Goal: Information Seeking & Learning: Learn about a topic

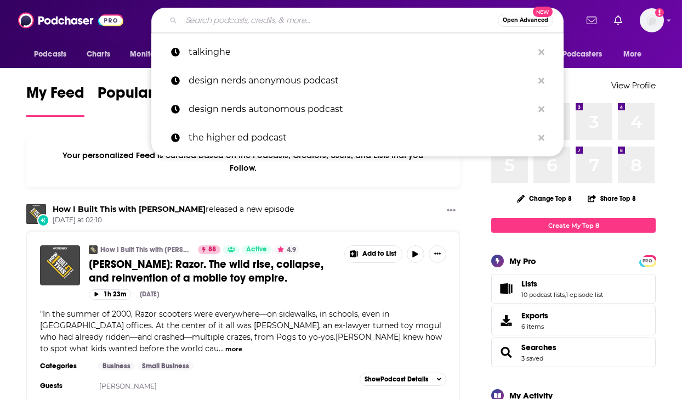
click at [258, 22] on input "Search podcasts, credits, & more..." at bounding box center [340, 21] width 316 height 18
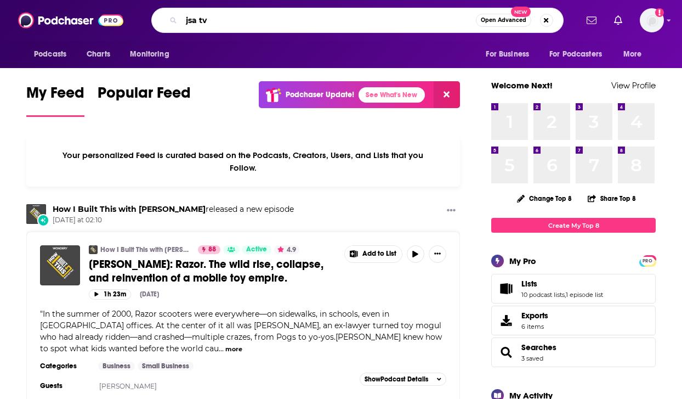
type input "jsa tv"
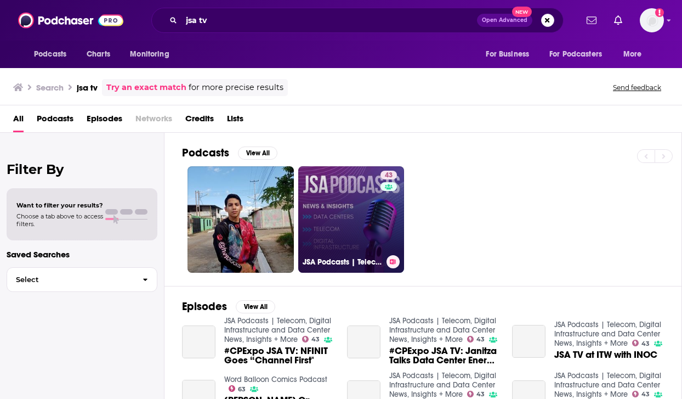
click at [346, 220] on link "43 JSA Podcasts | Telecom, Digital Infrastructure and Data Center News, Insight…" at bounding box center [351, 219] width 106 height 106
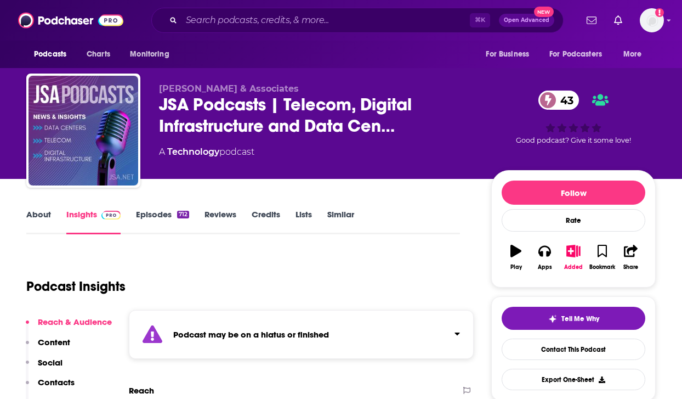
click at [37, 224] on link "About" at bounding box center [38, 221] width 25 height 25
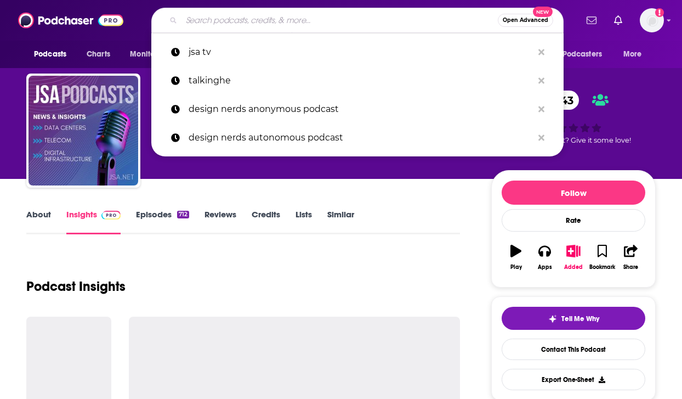
click at [242, 22] on input "Search podcasts, credits, & more..." at bounding box center [340, 21] width 316 height 18
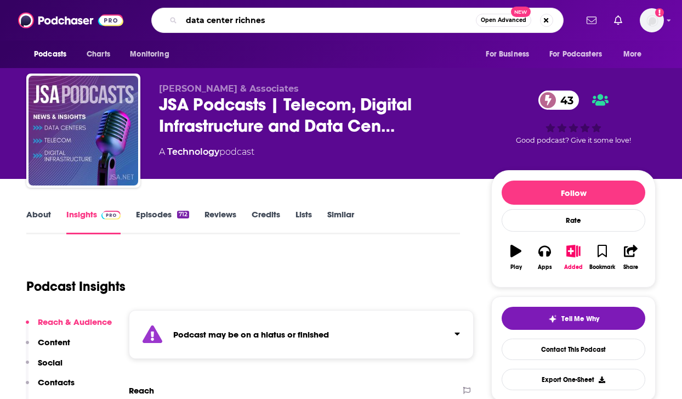
type input "data center richness"
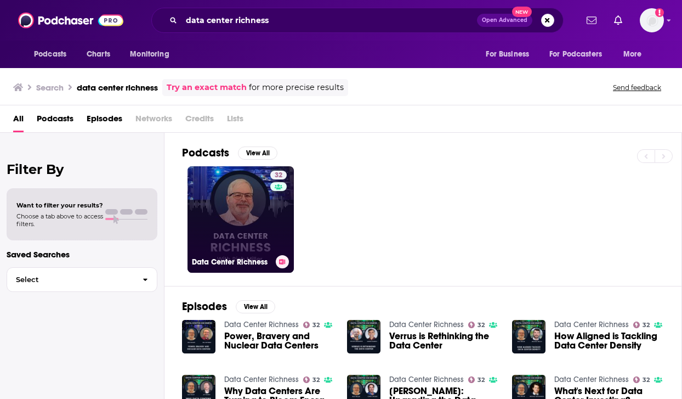
click at [237, 208] on link "32 Data Center Richness" at bounding box center [241, 219] width 106 height 106
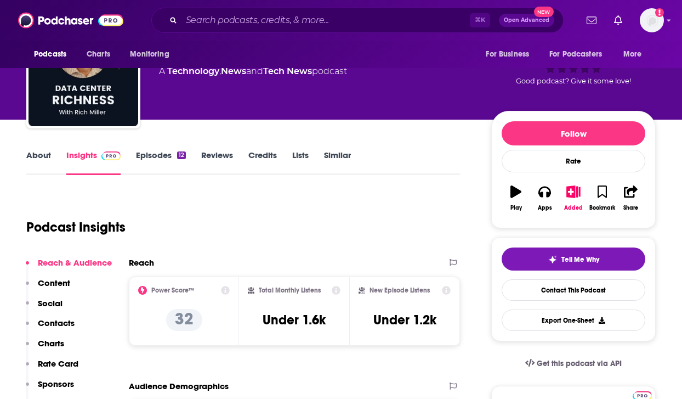
scroll to position [76, 0]
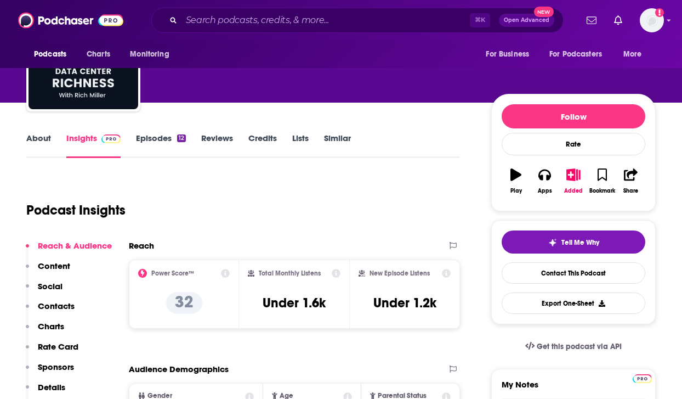
click at [41, 137] on link "About" at bounding box center [38, 145] width 25 height 25
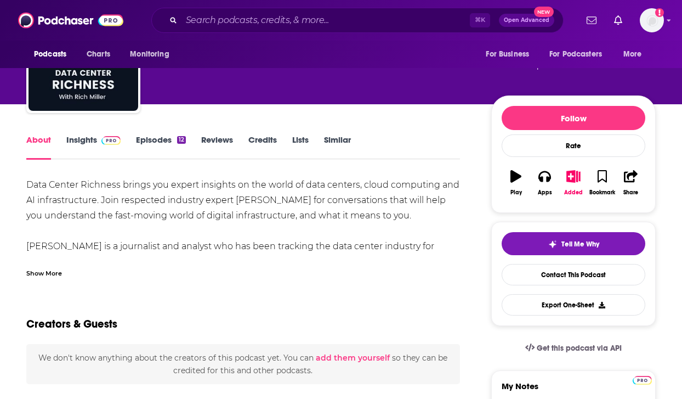
scroll to position [80, 0]
